Goal: Check status: Check status

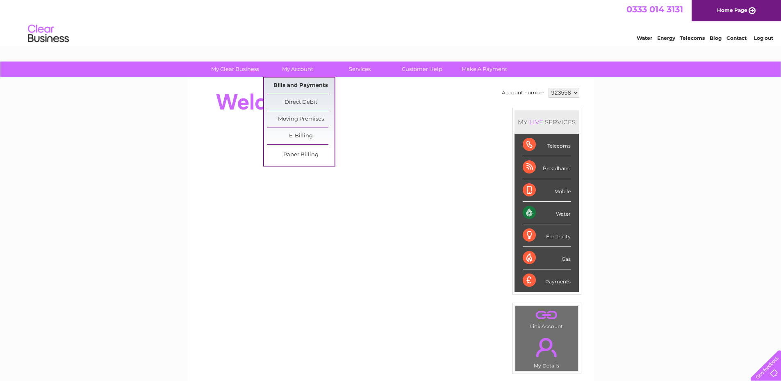
click at [307, 85] on link "Bills and Payments" at bounding box center [301, 85] width 68 height 16
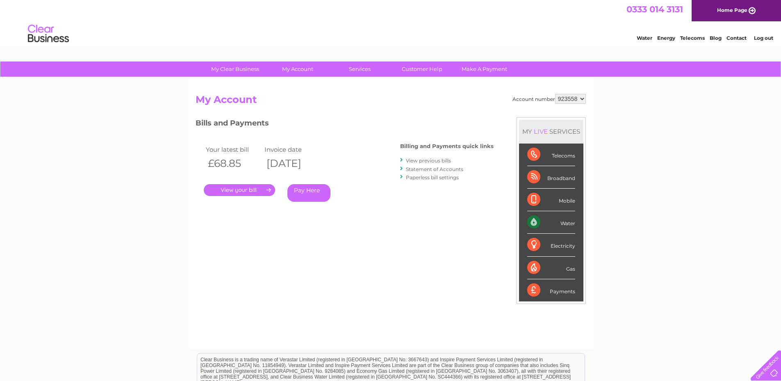
click at [564, 98] on select "923558 977389" at bounding box center [570, 99] width 31 height 10
select select "977389"
click at [555, 94] on select "923558 977389" at bounding box center [570, 99] width 31 height 10
